Goal: Transaction & Acquisition: Purchase product/service

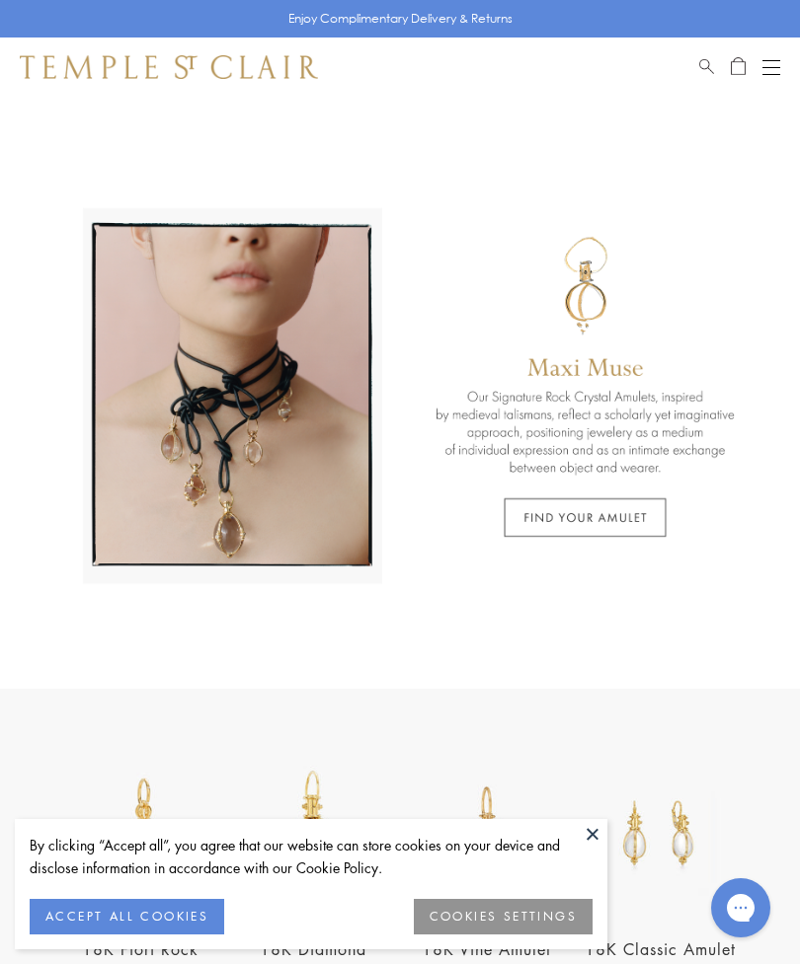
click at [115, 924] on button "ACCEPT ALL COOKIES" at bounding box center [127, 917] width 194 height 36
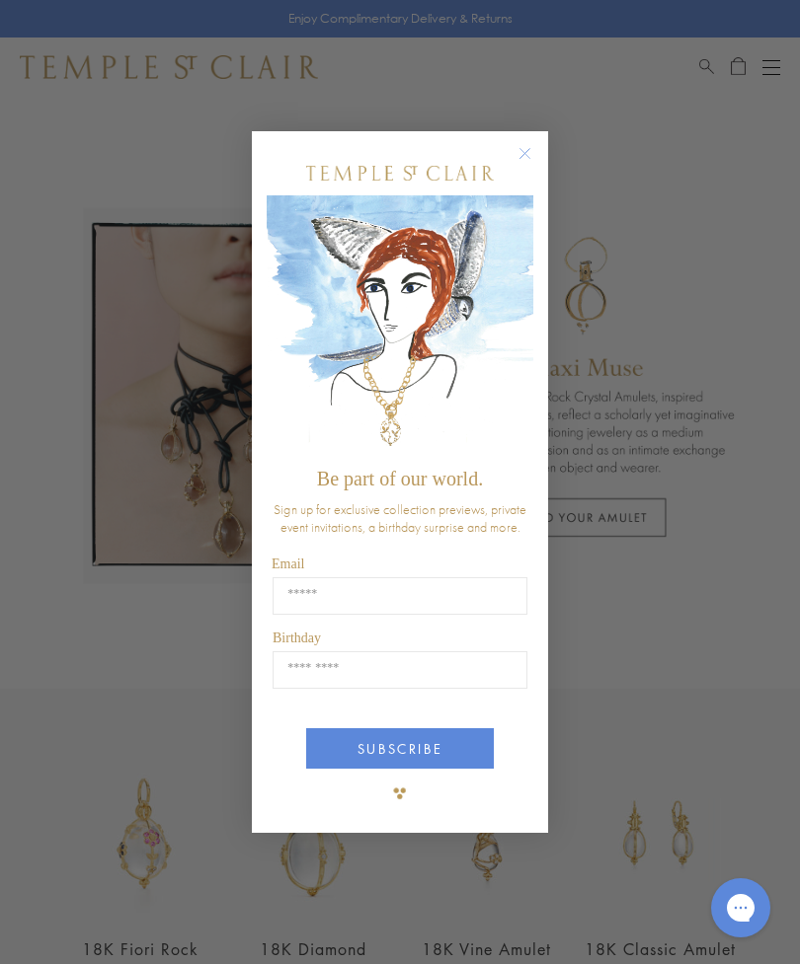
click at [695, 46] on div "Close dialog Be part of our world. Sign up for exclusive collection previews, p…" at bounding box center [400, 482] width 800 height 964
click at [700, 60] on div "Close dialog Be part of our world. Sign up for exclusive collection previews, p…" at bounding box center [400, 482] width 800 height 964
click at [523, 142] on circle "Close dialog" at bounding box center [525, 153] width 24 height 24
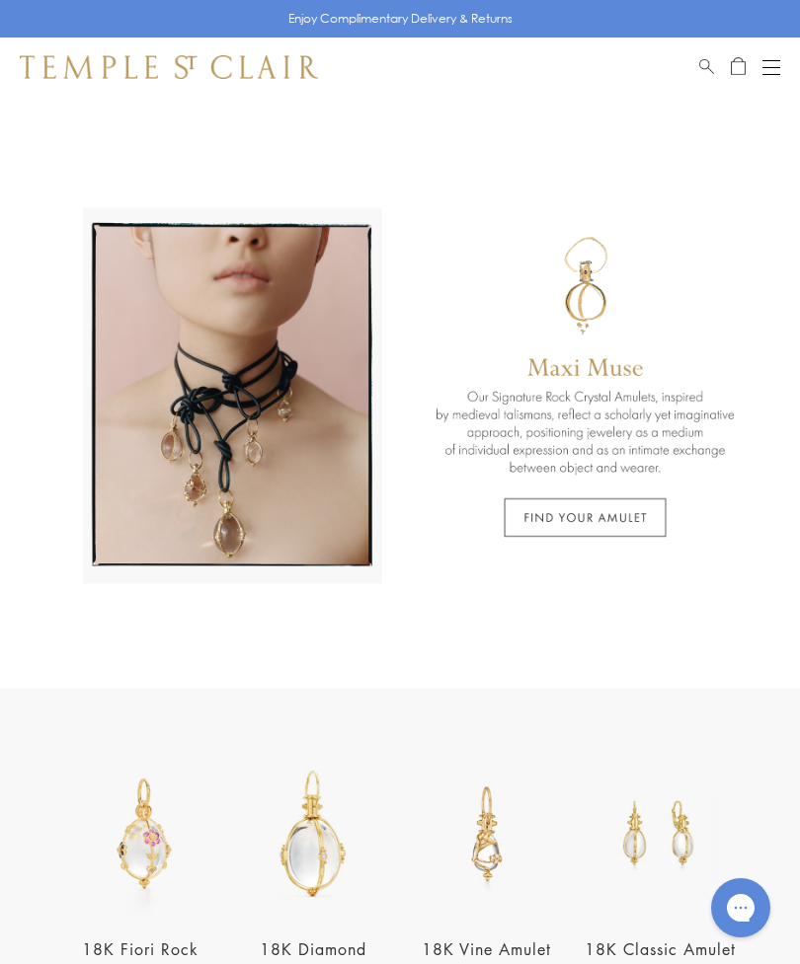
click at [686, 38] on div "Shop Shop Categories Amulets Pendants & Charms Lockets Chains & Leather Cords E…" at bounding box center [400, 67] width 800 height 59
click at [713, 65] on span "Search" at bounding box center [706, 63] width 15 height 17
click at [691, 56] on div "Shop Shop Categories Amulets Pendants & Charms Lockets Chains & Leather Cords E…" at bounding box center [400, 67] width 800 height 59
click at [701, 62] on span "Search" at bounding box center [706, 63] width 15 height 17
click at [699, 61] on span "Search" at bounding box center [706, 63] width 15 height 17
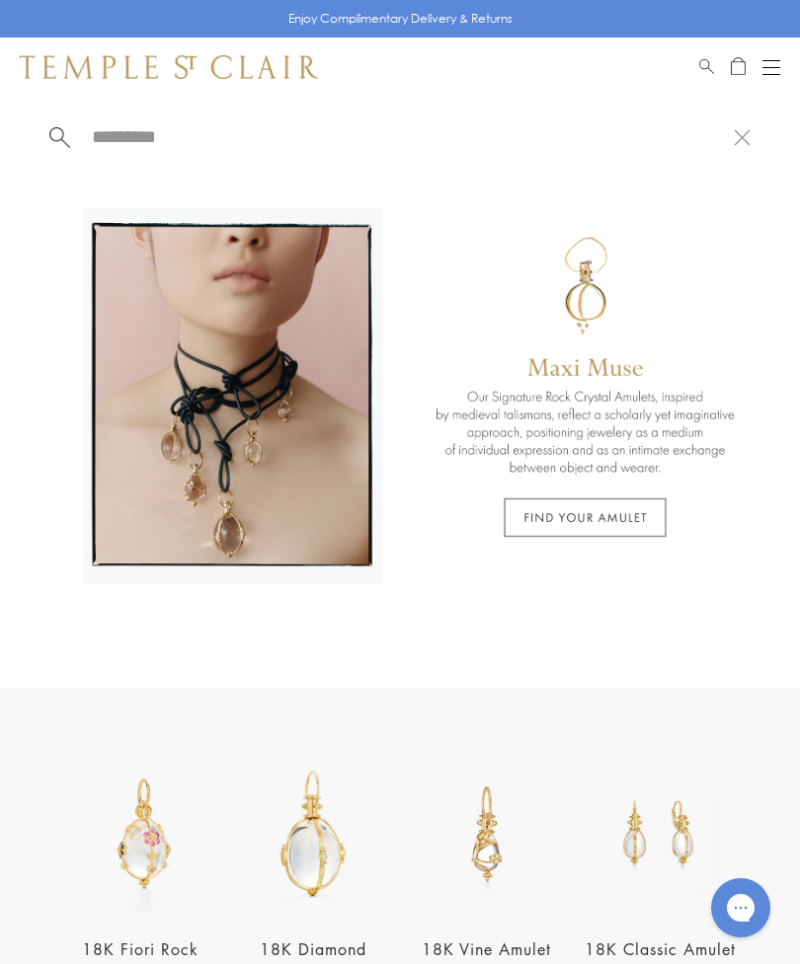
click at [106, 148] on input "search" at bounding box center [412, 136] width 644 height 23
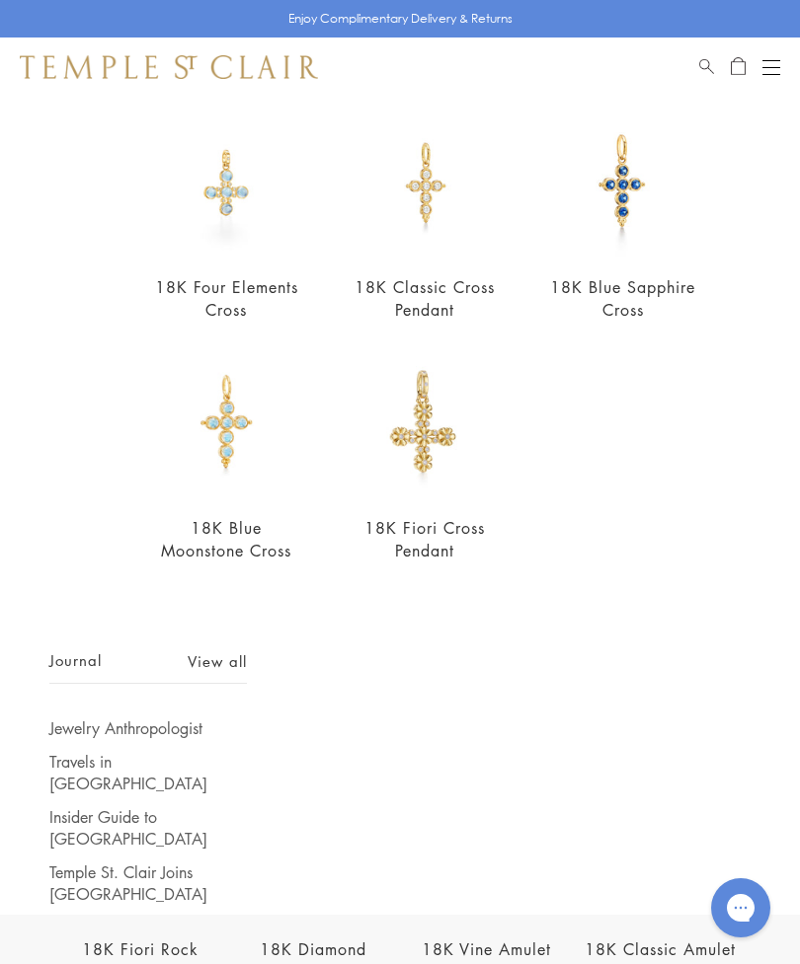
scroll to position [178, 0]
type input "*****"
click at [415, 430] on img at bounding box center [424, 423] width 149 height 149
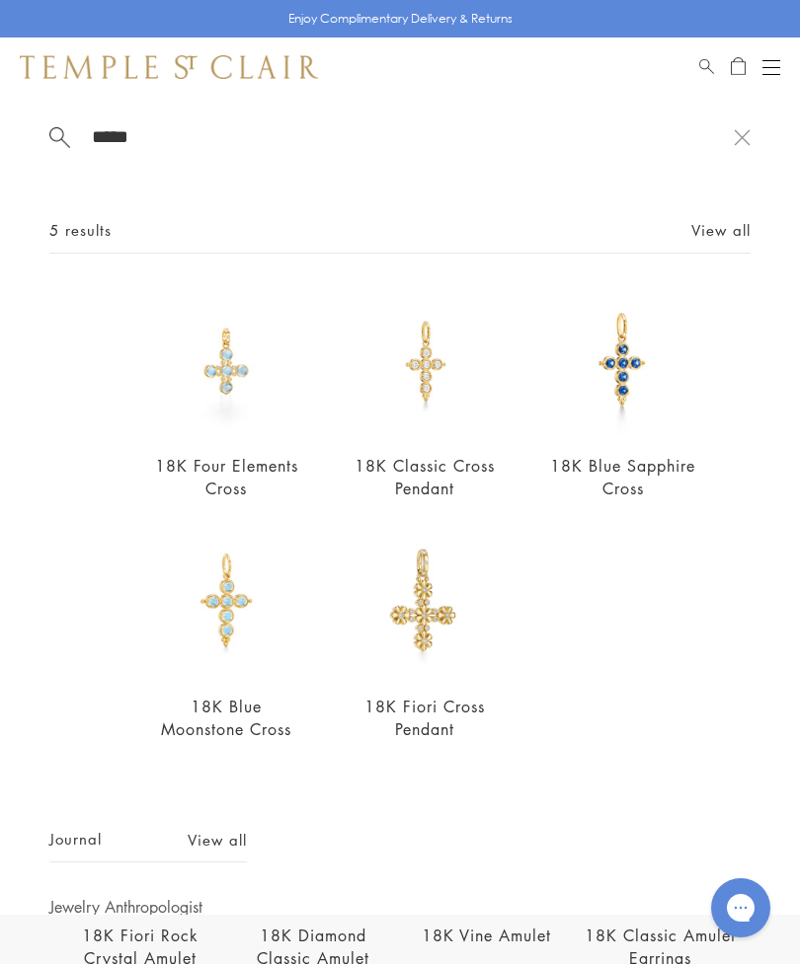
scroll to position [0, 0]
click at [414, 367] on img at bounding box center [424, 361] width 149 height 149
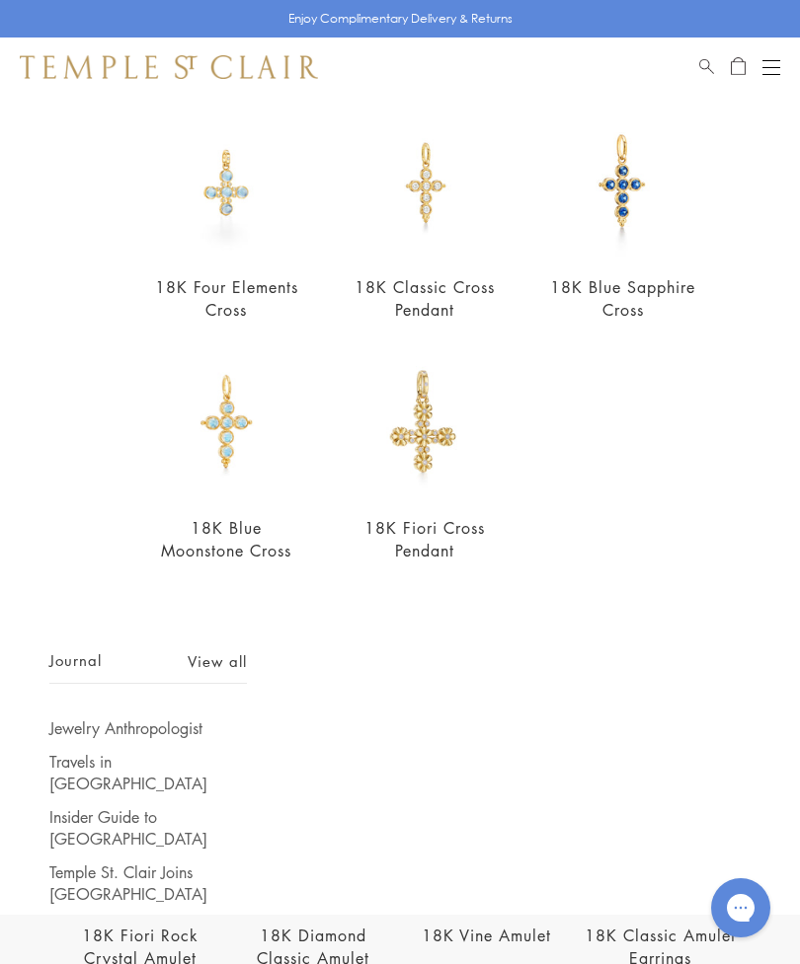
scroll to position [178, 0]
click at [201, 673] on link "View all" at bounding box center [217, 662] width 59 height 22
